Goal: Transaction & Acquisition: Purchase product/service

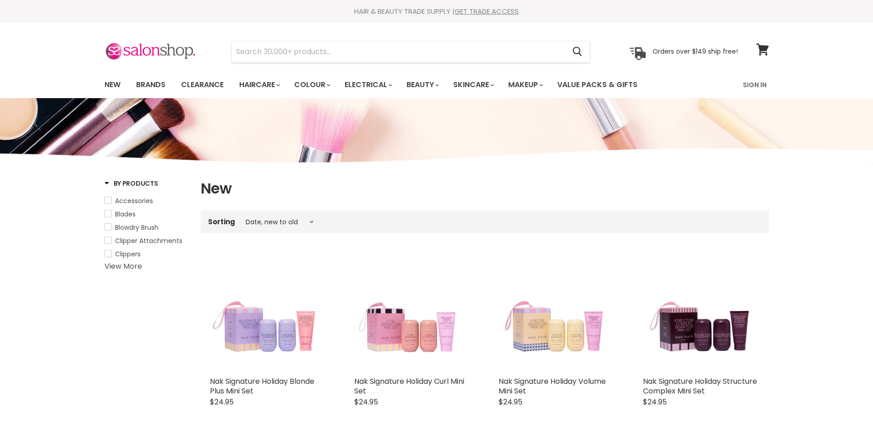
select select "created-descending"
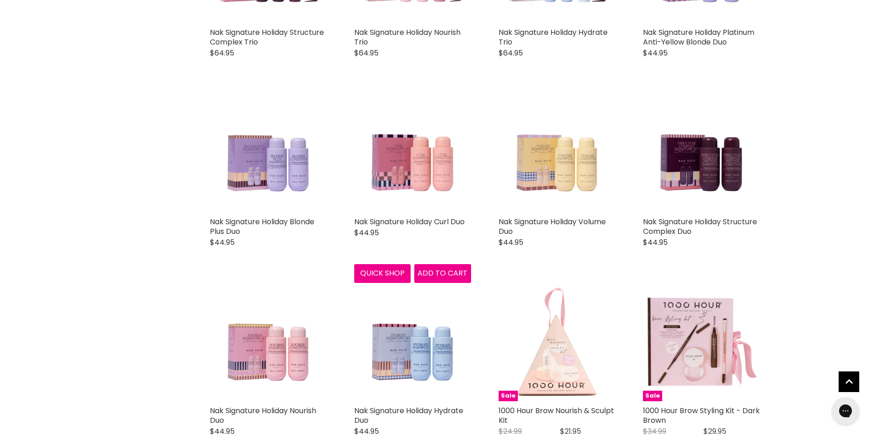
scroll to position [1099, 0]
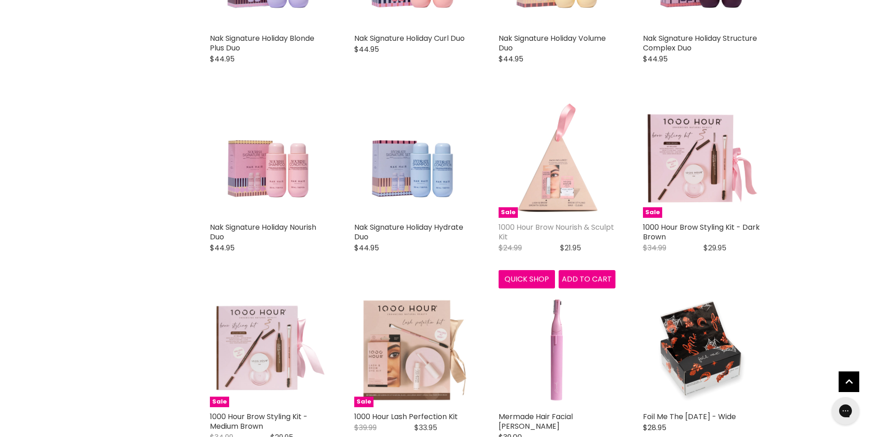
click at [533, 227] on link "1000 Hour Brow Nourish & Sculpt Kit" at bounding box center [555, 232] width 115 height 20
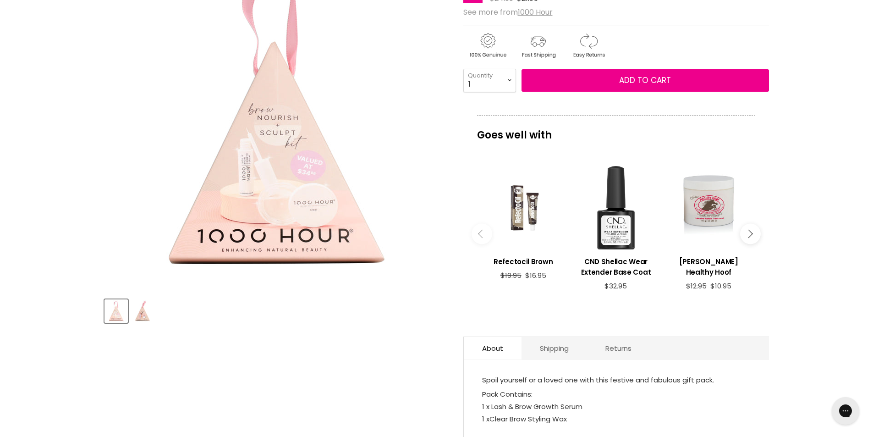
scroll to position [183, 0]
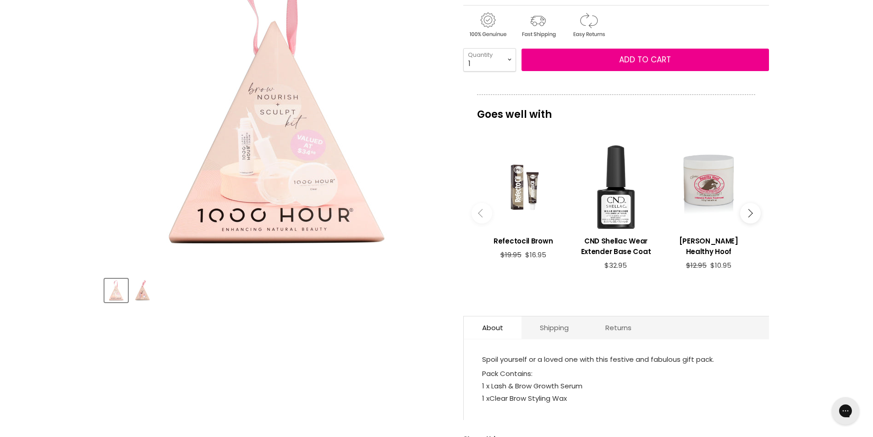
click at [141, 289] on img "Product thumbnails" at bounding box center [142, 290] width 22 height 22
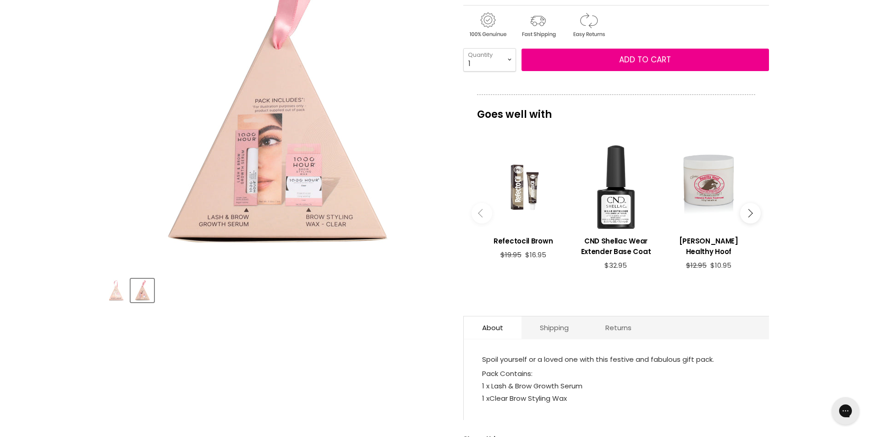
scroll to position [0, 0]
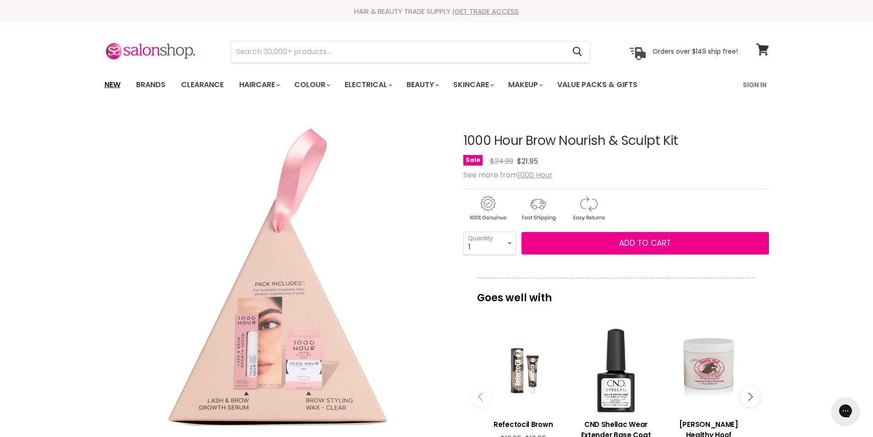
click at [119, 83] on link "New" at bounding box center [113, 84] width 30 height 19
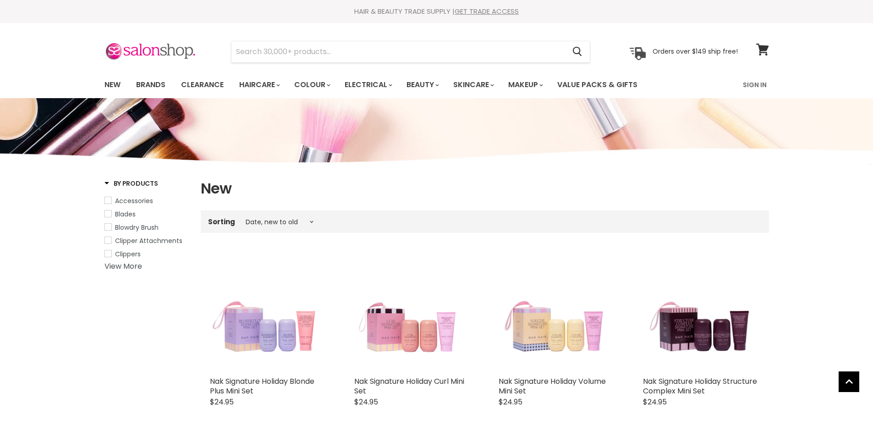
select select "created-descending"
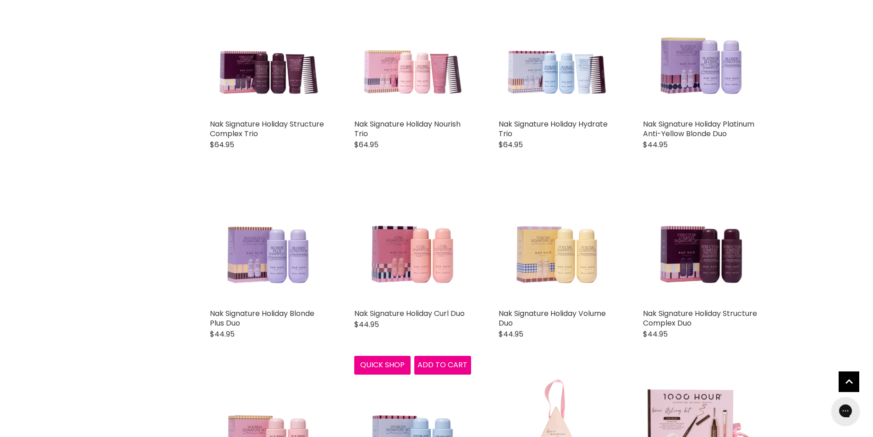
scroll to position [1008, 0]
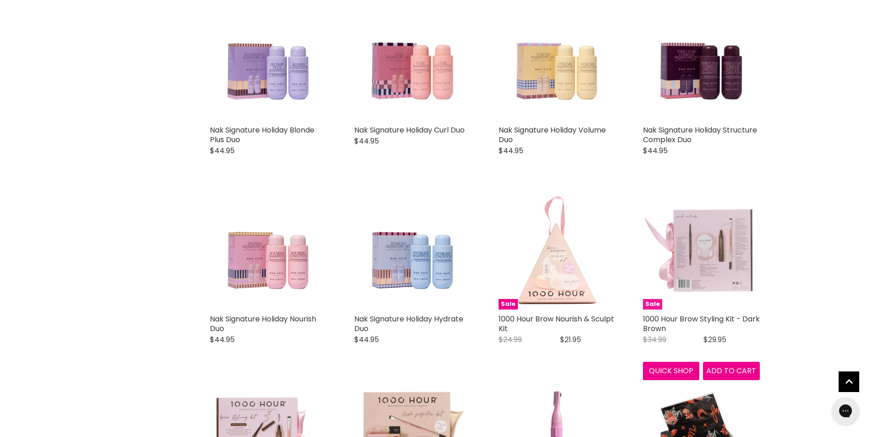
click at [682, 289] on img "Main content" at bounding box center [701, 250] width 117 height 117
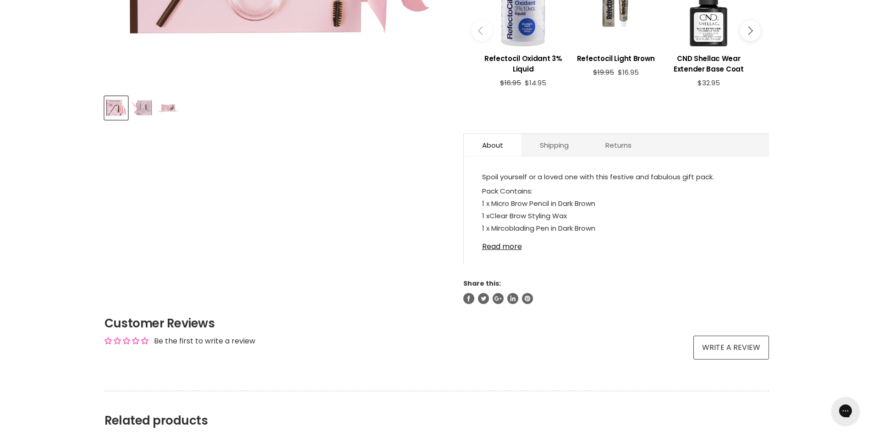
scroll to position [366, 0]
click at [167, 108] on img "Product thumbnails" at bounding box center [169, 107] width 22 height 22
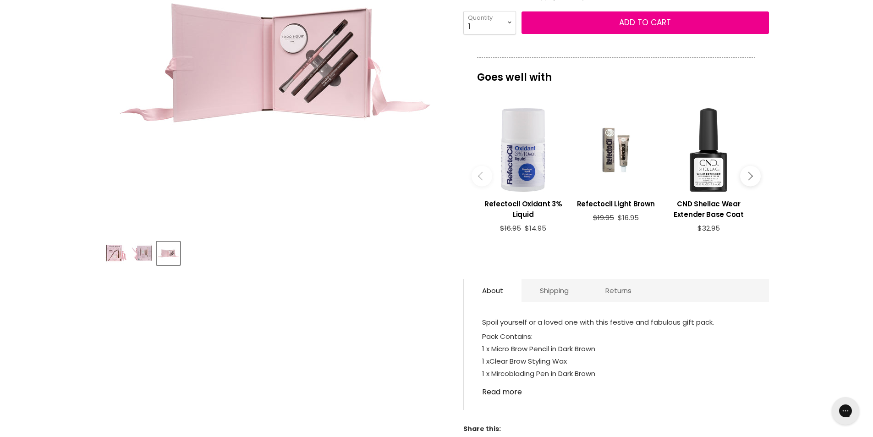
scroll to position [183, 0]
